Goal: Communication & Community: Answer question/provide support

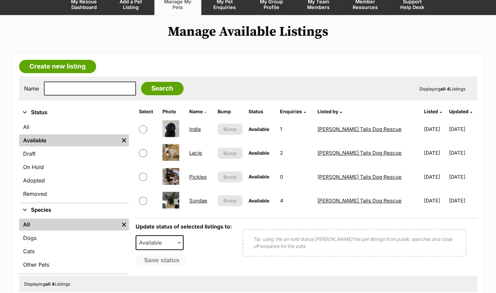
click at [196, 127] on link "Indie" at bounding box center [195, 129] width 12 height 6
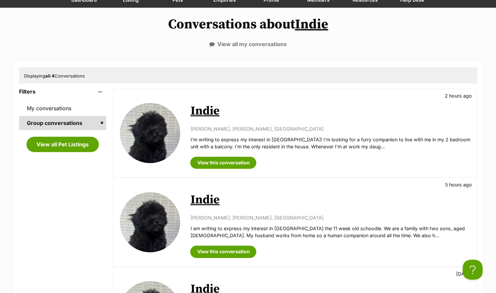
scroll to position [100, 0]
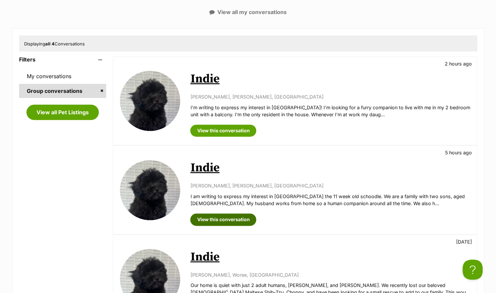
click at [234, 221] on link "View this conversation" at bounding box center [223, 220] width 66 height 12
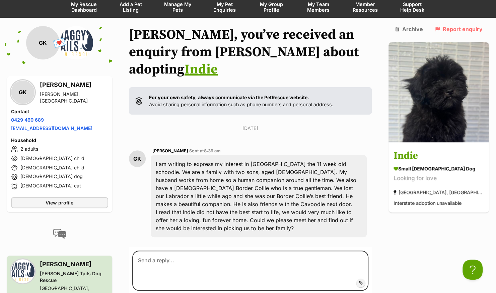
scroll to position [82, 0]
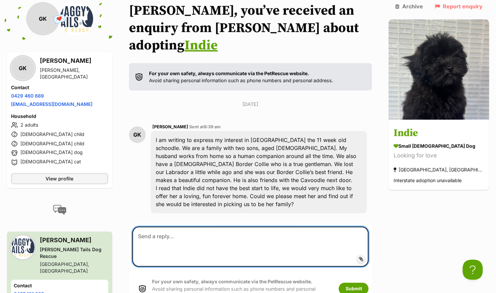
drag, startPoint x: 204, startPoint y: 210, endPoint x: 205, endPoint y: 205, distance: 5.0
click at [204, 227] on textarea at bounding box center [250, 247] width 236 height 40
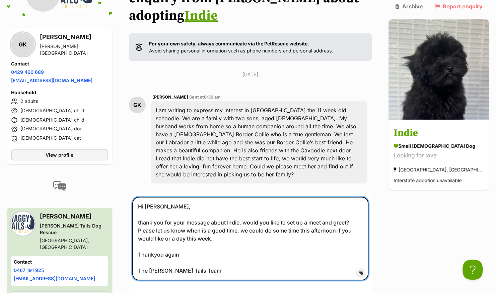
scroll to position [216, 0]
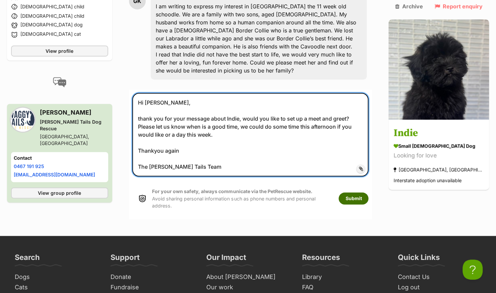
type textarea "Hi Gilly, thank you for your message about Indie, would you like to set up a me…"
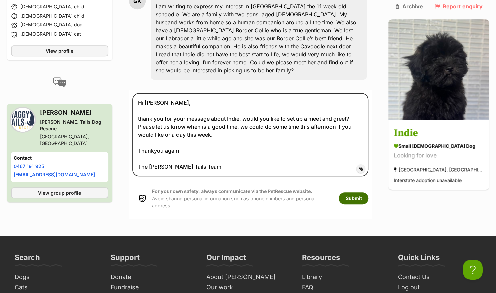
click at [368, 193] on button "Submit" at bounding box center [353, 199] width 30 height 12
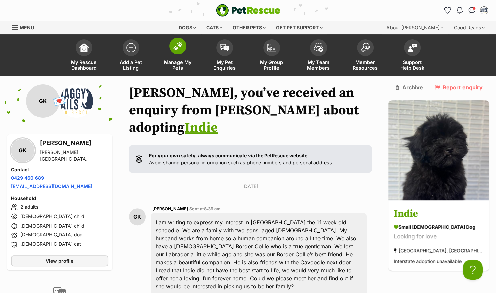
click at [178, 54] on span at bounding box center [177, 46] width 17 height 17
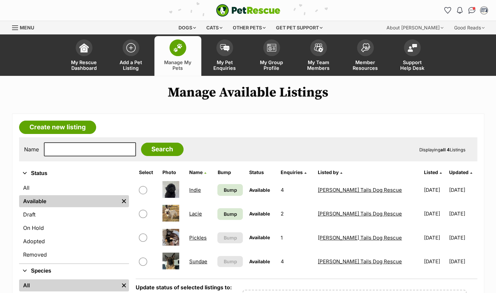
click at [139, 213] on input "checkbox" at bounding box center [143, 214] width 8 height 8
checkbox input "true"
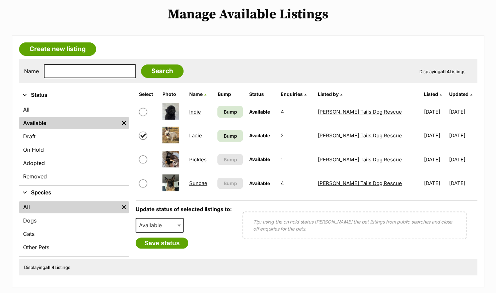
scroll to position [134, 0]
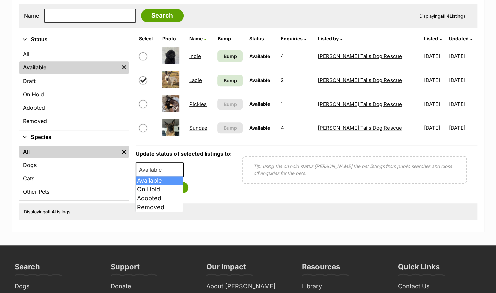
click at [163, 173] on span "Available" at bounding box center [152, 169] width 32 height 9
select select "rehomed"
click at [163, 187] on button "Save status" at bounding box center [162, 187] width 53 height 11
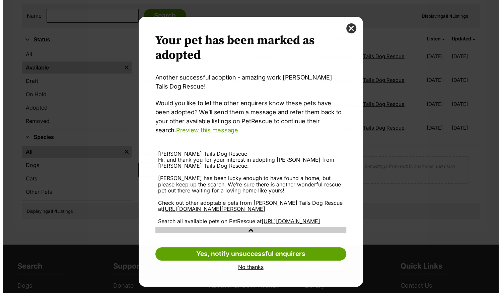
scroll to position [0, 0]
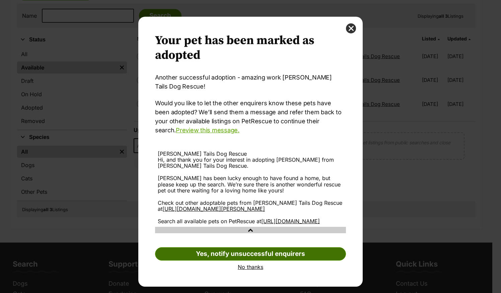
click at [262, 261] on link "Yes, notify unsuccessful enquirers" at bounding box center [250, 254] width 191 height 13
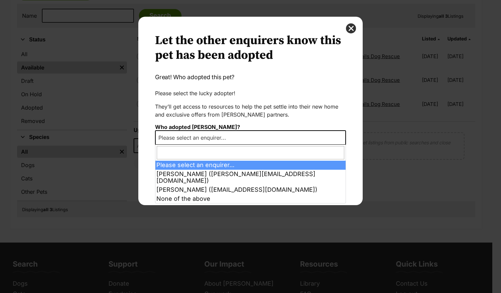
click at [240, 140] on span "Please select an enquirer..." at bounding box center [250, 138] width 191 height 15
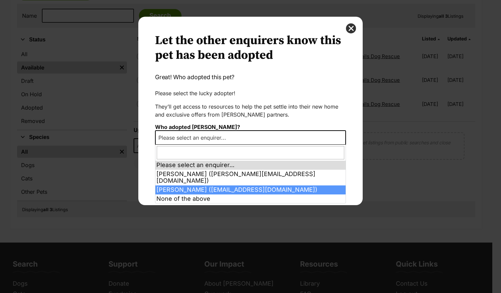
select select "2024436"
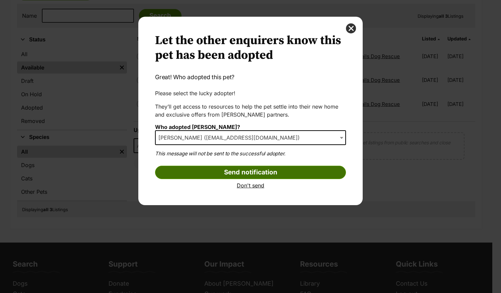
click at [240, 170] on input "Send notification" at bounding box center [250, 172] width 191 height 13
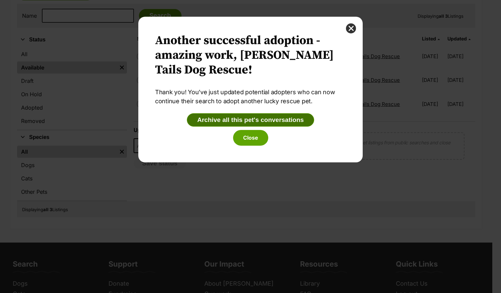
drag, startPoint x: 253, startPoint y: 120, endPoint x: 255, endPoint y: 124, distance: 4.5
click at [253, 120] on button "Archive all this pet's conversations" at bounding box center [250, 119] width 127 height 13
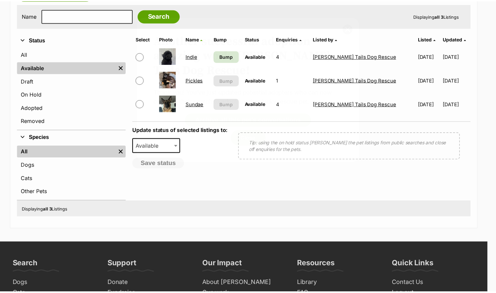
scroll to position [134, 0]
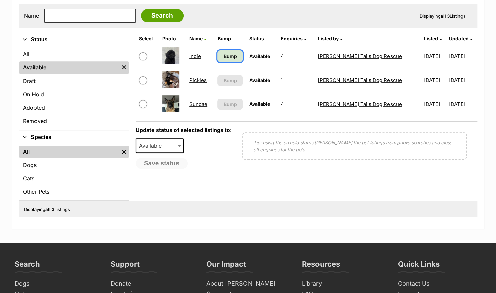
click at [232, 51] on link "Bump" at bounding box center [229, 57] width 25 height 12
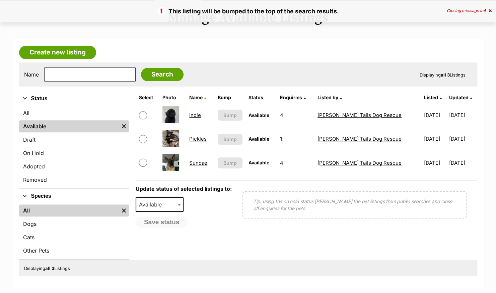
scroll to position [33, 0]
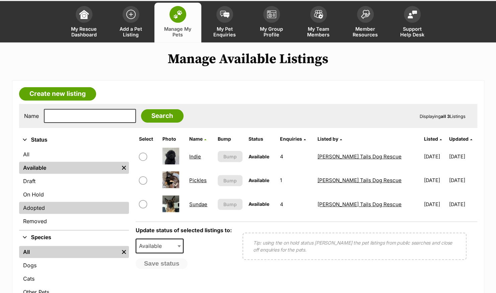
click at [60, 203] on link "Adopted" at bounding box center [74, 208] width 110 height 12
click at [47, 205] on link "Adopted" at bounding box center [74, 208] width 110 height 12
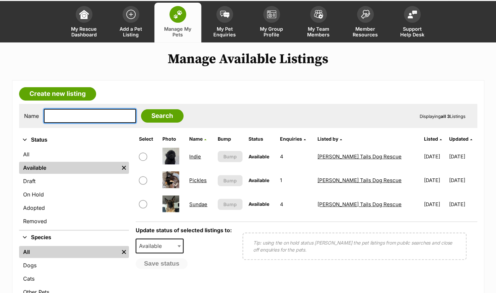
drag, startPoint x: 79, startPoint y: 116, endPoint x: 78, endPoint y: 112, distance: 4.1
click at [78, 114] on input "text" at bounding box center [90, 116] width 92 height 14
type input "freddie"
click at [141, 109] on input "Search" at bounding box center [162, 115] width 43 height 13
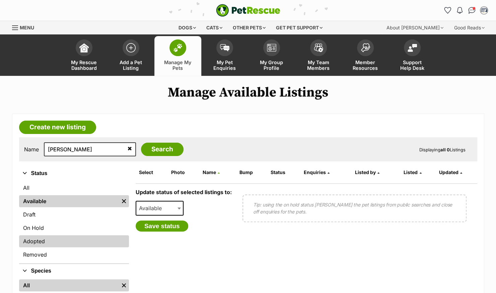
click at [48, 238] on link "Adopted" at bounding box center [74, 242] width 110 height 12
click at [162, 205] on span "Available" at bounding box center [152, 208] width 32 height 9
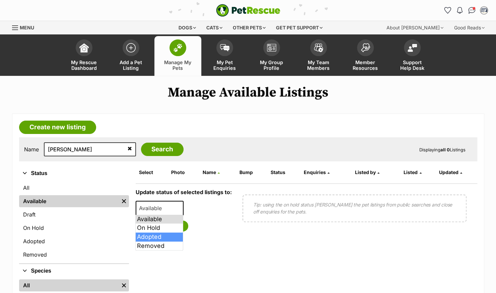
select select "rehomed"
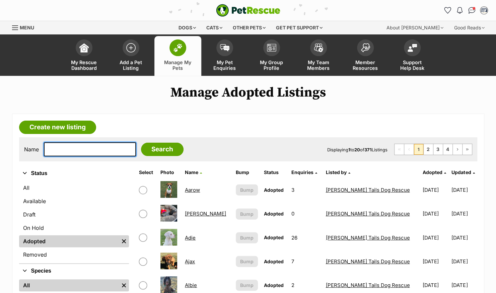
click at [86, 148] on input "text" at bounding box center [90, 150] width 92 height 14
type input "freddie"
click at [141, 143] on input "Search" at bounding box center [162, 149] width 43 height 13
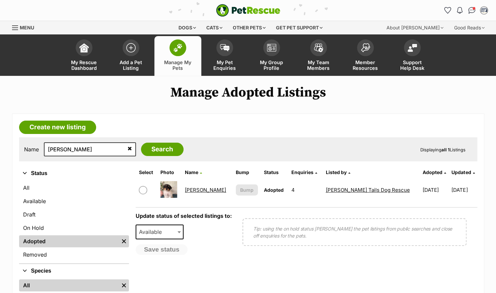
click at [201, 188] on link "[PERSON_NAME]" at bounding box center [205, 190] width 41 height 6
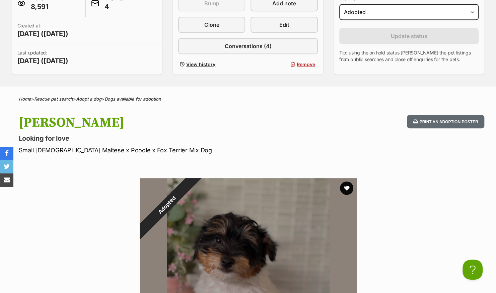
scroll to position [134, 0]
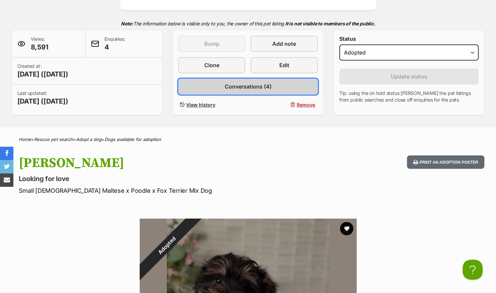
click at [251, 88] on span "Conversations (4)" at bounding box center [247, 87] width 47 height 8
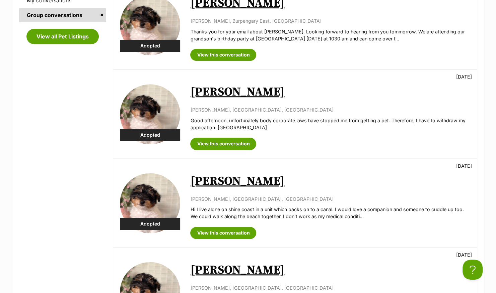
scroll to position [167, 0]
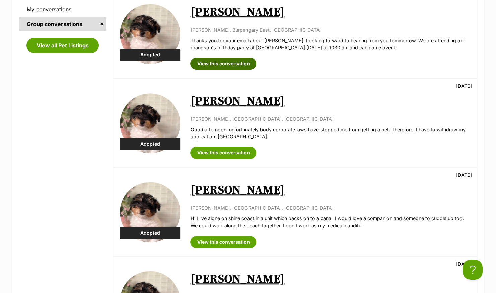
click at [213, 65] on link "View this conversation" at bounding box center [223, 64] width 66 height 12
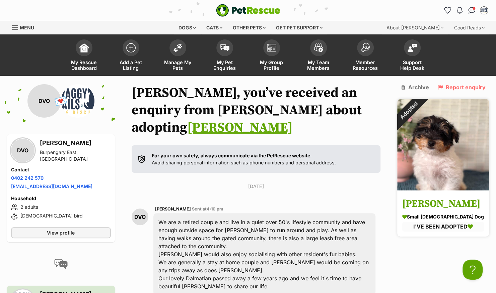
click at [435, 122] on img at bounding box center [443, 145] width 92 height 92
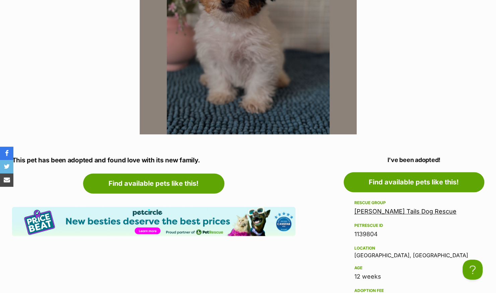
scroll to position [268, 0]
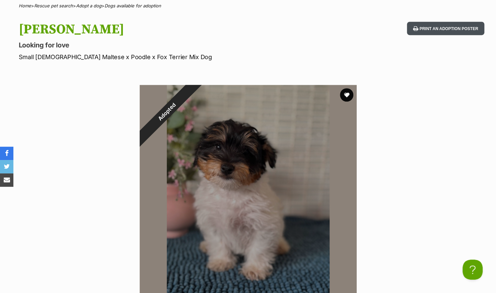
click at [435, 25] on button "Print an adoption poster" at bounding box center [445, 29] width 77 height 14
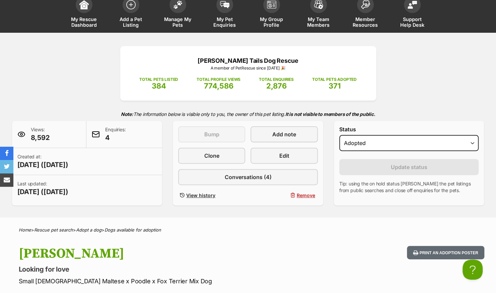
scroll to position [0, 0]
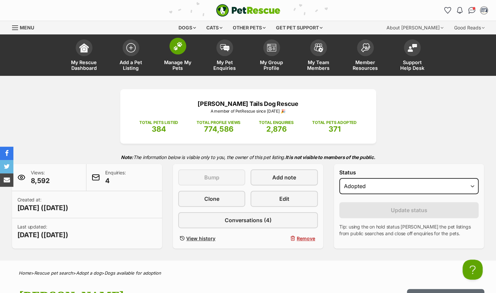
click at [179, 47] on img at bounding box center [177, 46] width 9 height 9
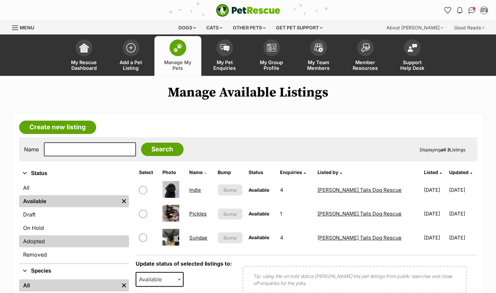
drag, startPoint x: 62, startPoint y: 241, endPoint x: 62, endPoint y: 236, distance: 5.7
click at [62, 241] on link "Adopted" at bounding box center [74, 242] width 110 height 12
click at [35, 241] on link "Adopted" at bounding box center [74, 242] width 110 height 12
click at [153, 284] on span "Available" at bounding box center [160, 279] width 48 height 15
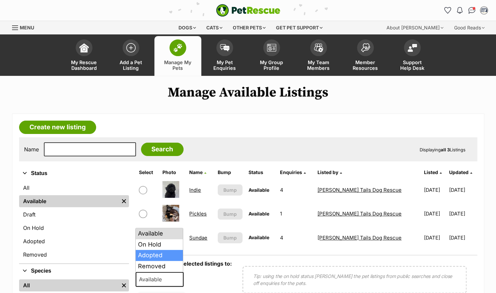
drag, startPoint x: 155, startPoint y: 255, endPoint x: 139, endPoint y: 218, distance: 40.9
select select "rehomed"
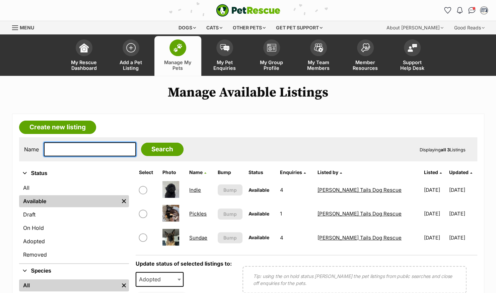
click at [81, 152] on input "text" at bounding box center [90, 150] width 92 height 14
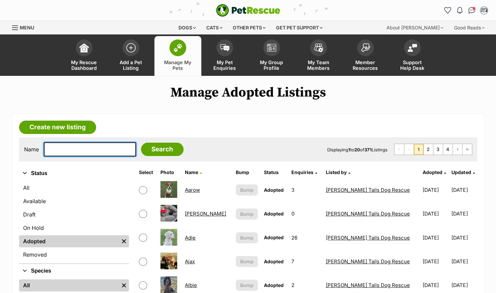
click at [84, 150] on input "text" at bounding box center [90, 150] width 92 height 14
type input "[PERSON_NAME]"
click at [141, 143] on input "Search" at bounding box center [162, 149] width 43 height 13
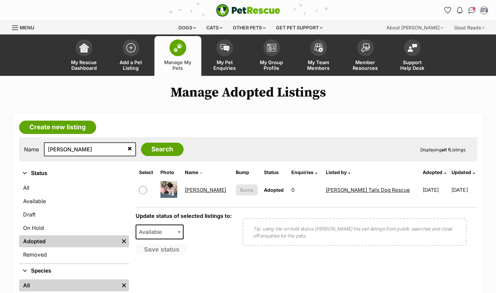
click at [199, 187] on link "Hank" at bounding box center [205, 190] width 41 height 6
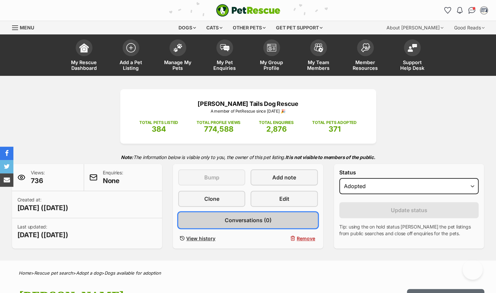
click at [236, 222] on span "Conversations (0)" at bounding box center [247, 221] width 47 height 8
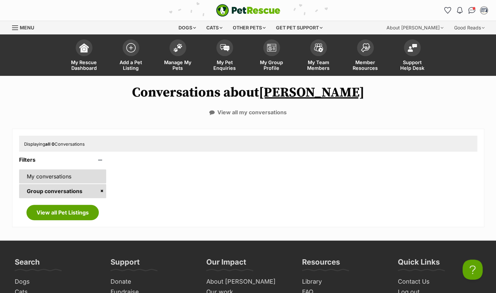
drag, startPoint x: 46, startPoint y: 176, endPoint x: 64, endPoint y: 177, distance: 18.4
click at [46, 175] on link "My conversations" at bounding box center [62, 177] width 87 height 14
click at [247, 111] on link "View all my conversations" at bounding box center [247, 112] width 77 height 6
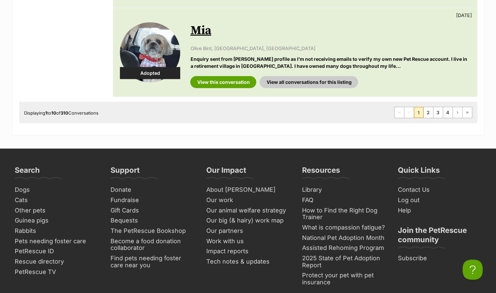
scroll to position [937, 0]
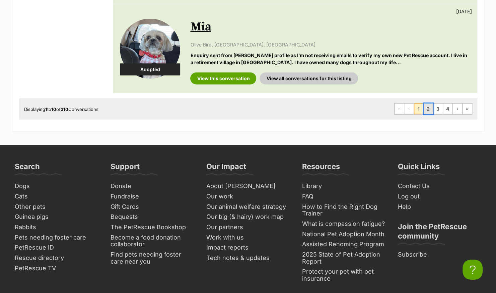
click at [432, 104] on link "2" at bounding box center [427, 109] width 9 height 11
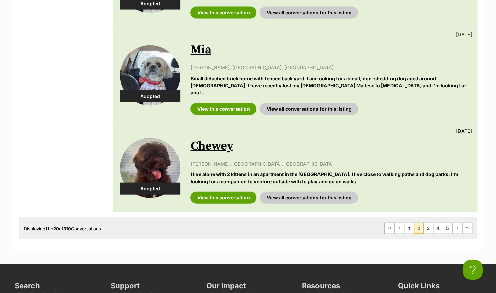
scroll to position [870, 0]
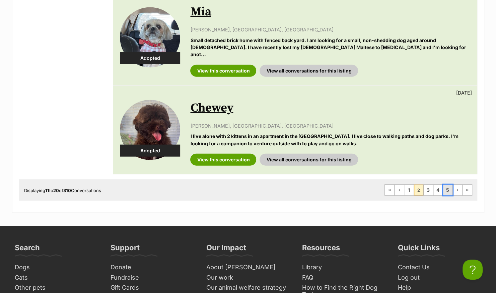
click at [445, 185] on link "5" at bounding box center [447, 190] width 9 height 11
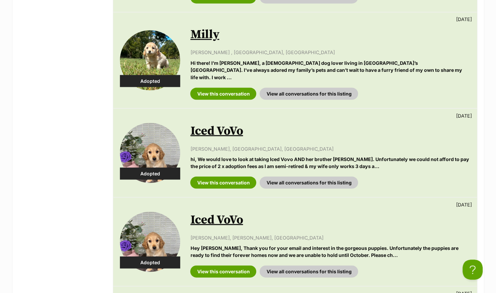
scroll to position [837, 0]
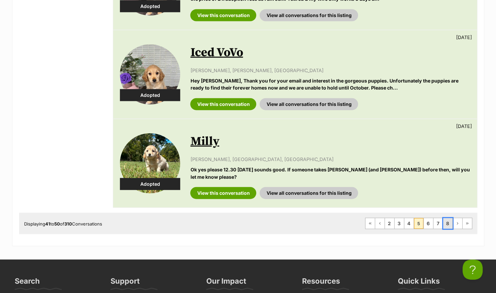
click at [446, 219] on link "8" at bounding box center [447, 224] width 9 height 11
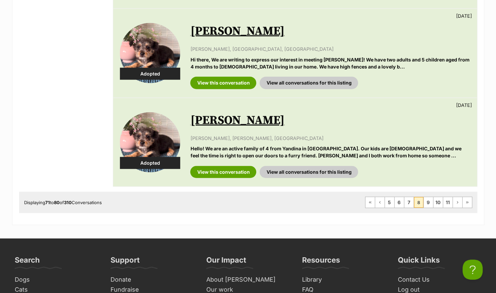
scroll to position [870, 0]
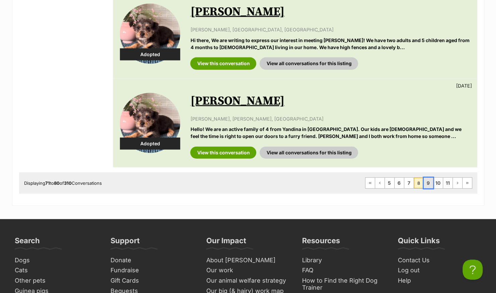
click at [427, 181] on link "9" at bounding box center [427, 183] width 9 height 11
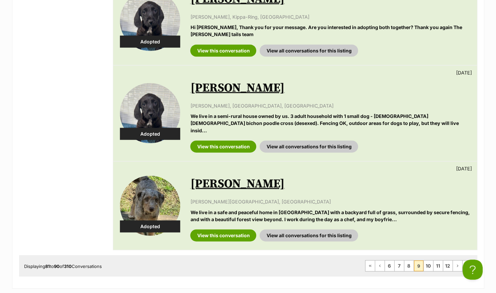
scroll to position [837, 0]
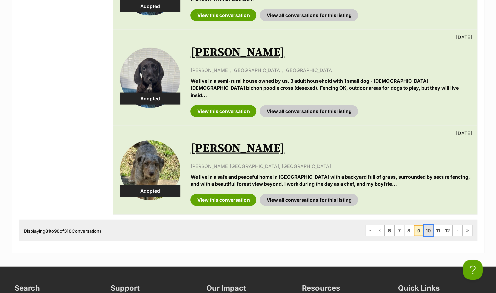
click at [427, 226] on link "10" at bounding box center [427, 231] width 9 height 11
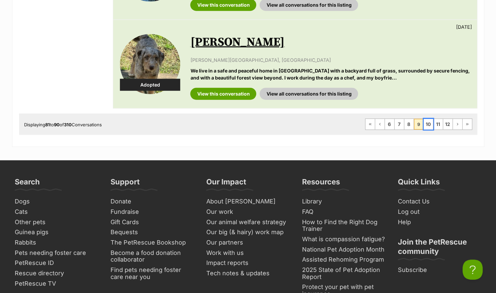
scroll to position [971, 0]
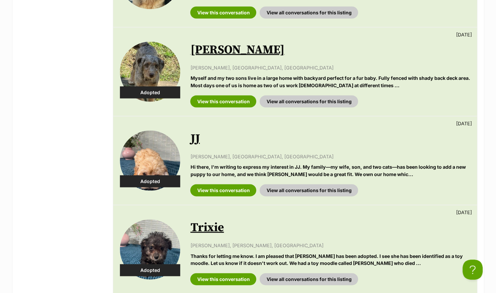
scroll to position [837, 0]
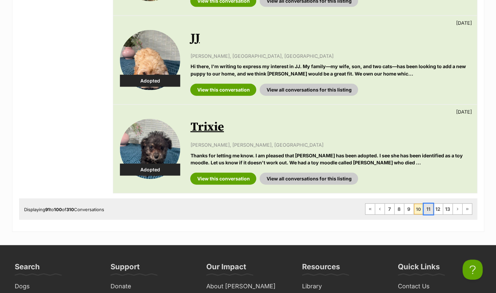
click at [431, 204] on link "11" at bounding box center [427, 209] width 9 height 11
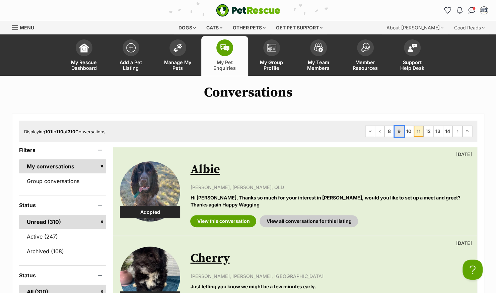
click at [400, 129] on link "9" at bounding box center [398, 131] width 9 height 11
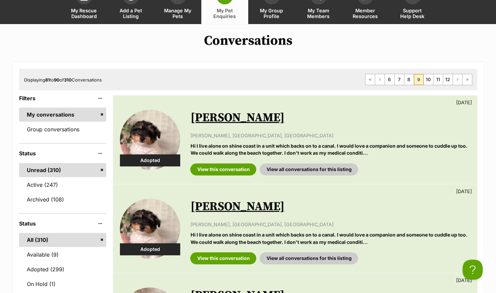
scroll to position [134, 0]
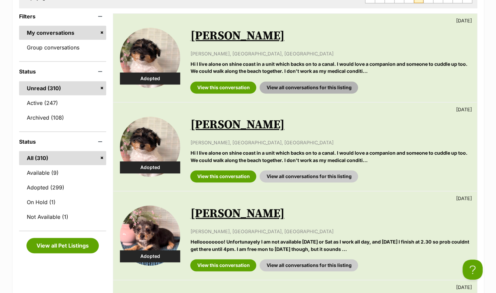
click at [324, 87] on link "View all conversations for this listing" at bounding box center [308, 88] width 98 height 12
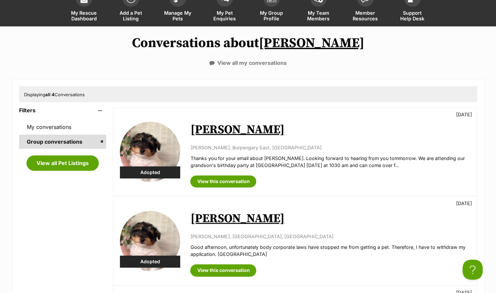
scroll to position [100, 0]
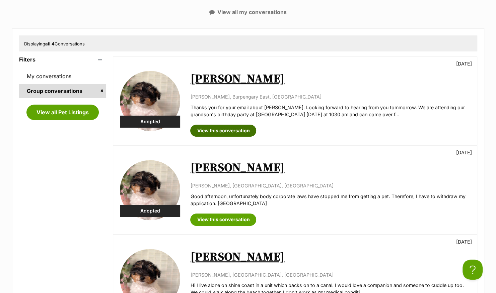
click at [224, 127] on link "View this conversation" at bounding box center [223, 131] width 66 height 12
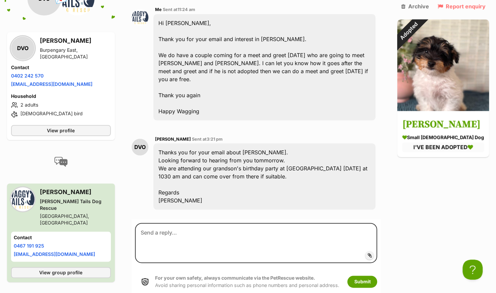
scroll to position [394, 0]
